Goal: Information Seeking & Learning: Find specific fact

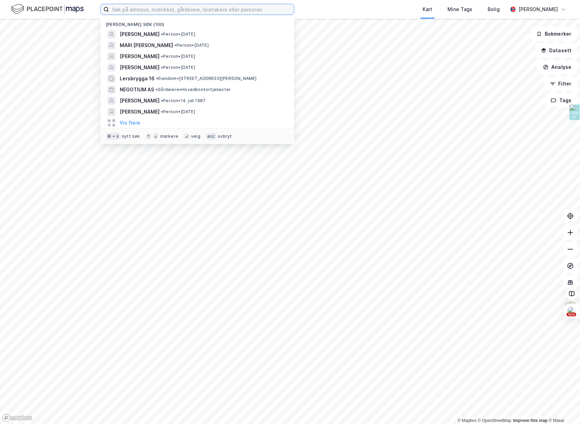
click at [144, 11] on input at bounding box center [201, 9] width 185 height 10
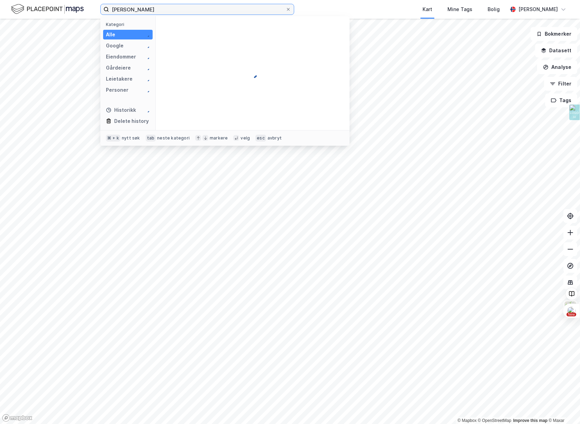
type input "[PERSON_NAME]"
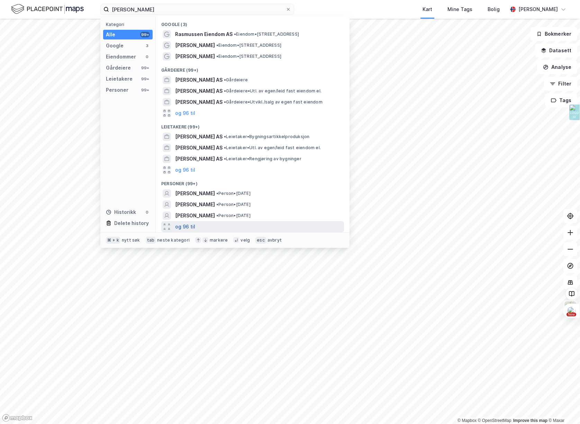
click at [190, 225] on button "og 96 til" at bounding box center [185, 226] width 20 height 8
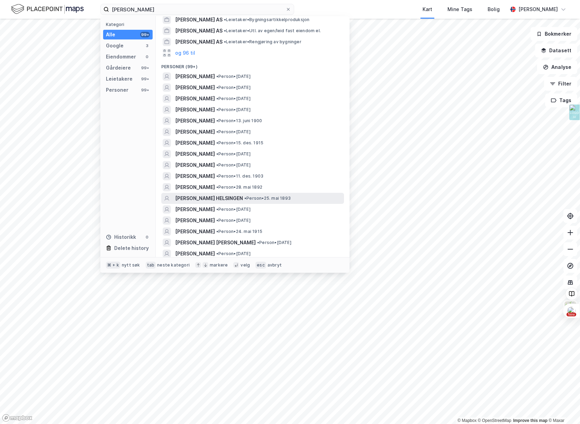
scroll to position [118, 0]
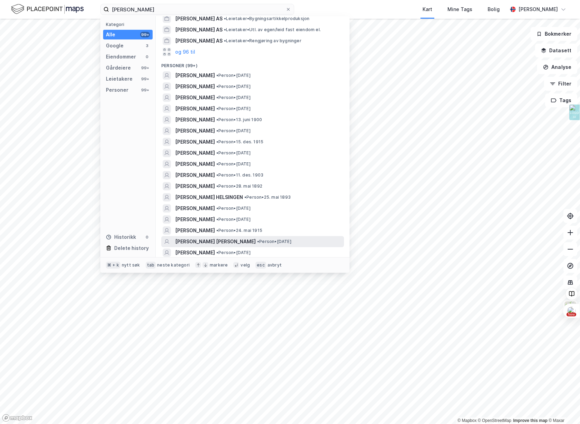
click at [223, 243] on span "[PERSON_NAME] [PERSON_NAME]" at bounding box center [215, 241] width 81 height 8
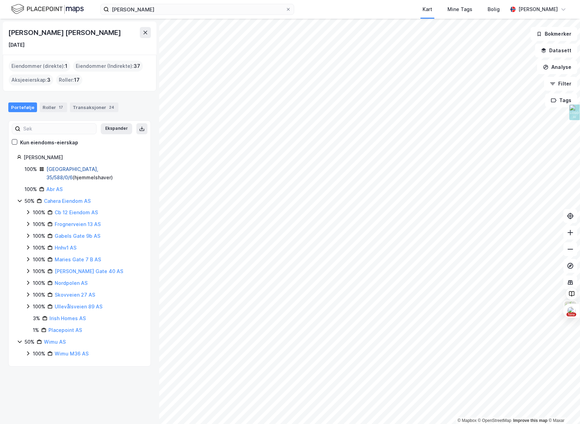
click at [57, 168] on link "[GEOGRAPHIC_DATA], 35/588/0/6" at bounding box center [72, 173] width 52 height 14
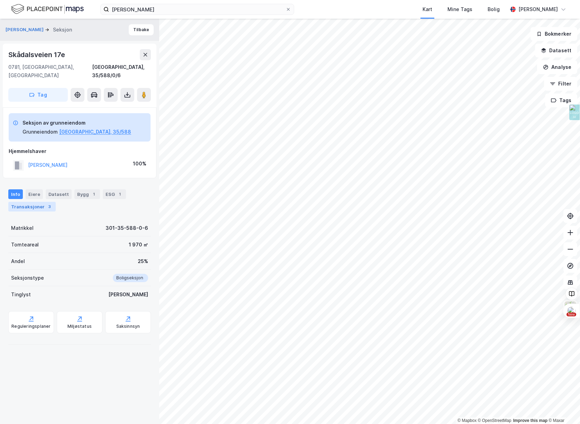
click at [36, 202] on div "Transaksjoner 3" at bounding box center [31, 207] width 47 height 10
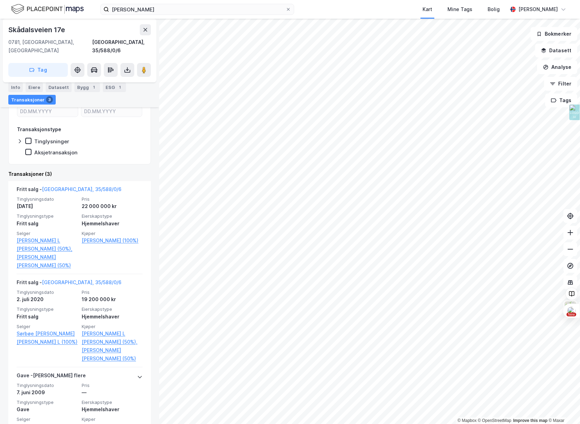
scroll to position [160, 0]
